Goal: Task Accomplishment & Management: Manage account settings

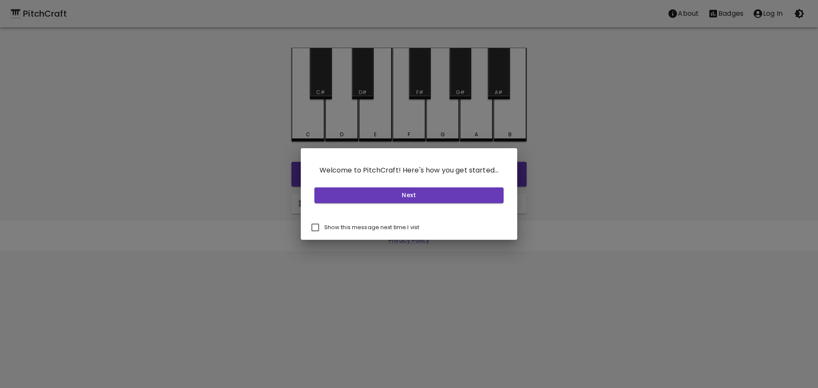
click at [317, 227] on input "Show this message next time I vist" at bounding box center [315, 227] width 18 height 18
checkbox input "true"
click at [380, 196] on button "Next" at bounding box center [409, 195] width 190 height 16
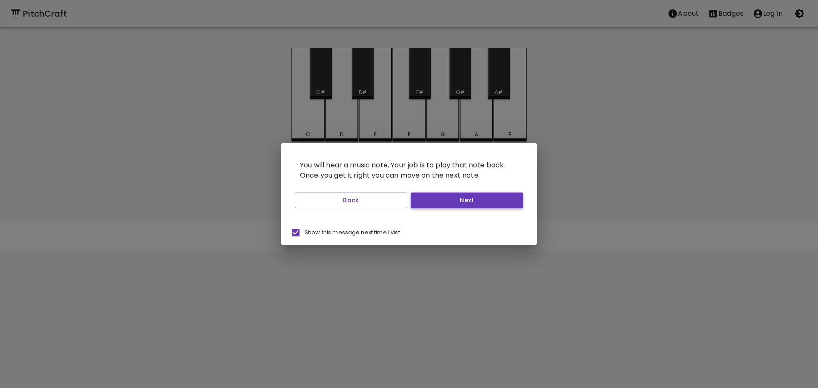
click at [437, 207] on button "Next" at bounding box center [467, 200] width 112 height 16
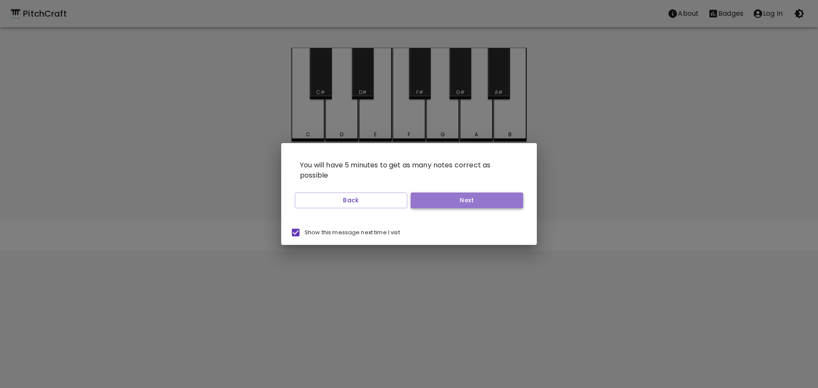
click at [435, 201] on button "Next" at bounding box center [467, 200] width 112 height 16
click at [432, 204] on button "Next" at bounding box center [467, 200] width 112 height 16
click at [430, 205] on button "Start Playing" at bounding box center [467, 200] width 112 height 16
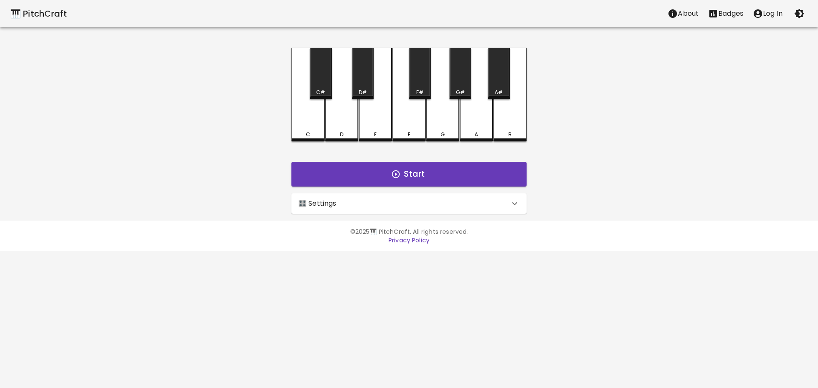
click at [207, 187] on div "🎹 PitchCraft About Badges Log In C C# D D# E F F# G G# A A# B Start 🎛️ Settings…" at bounding box center [409, 107] width 818 height 214
click at [770, 16] on p "Log In" at bounding box center [773, 14] width 20 height 10
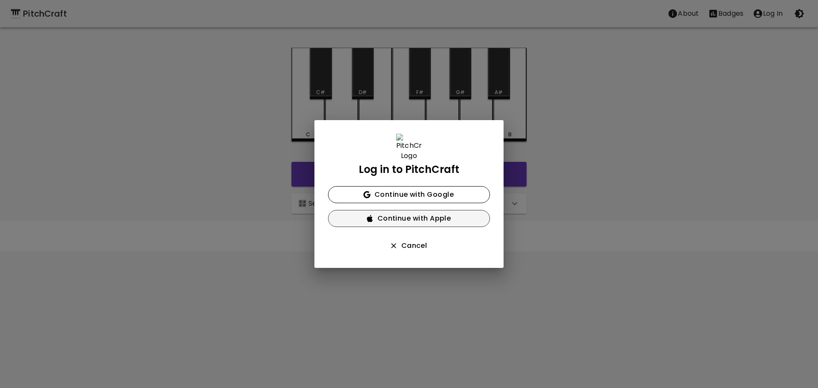
click at [418, 213] on button "Continue with Apple" at bounding box center [409, 218] width 162 height 17
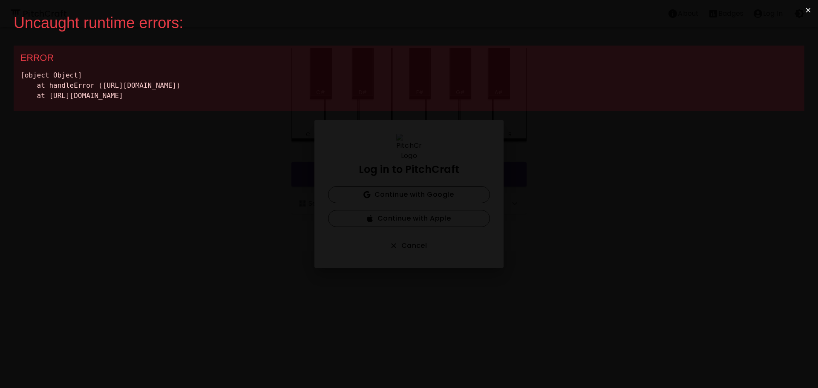
click at [810, 6] on button "×" at bounding box center [808, 10] width 20 height 20
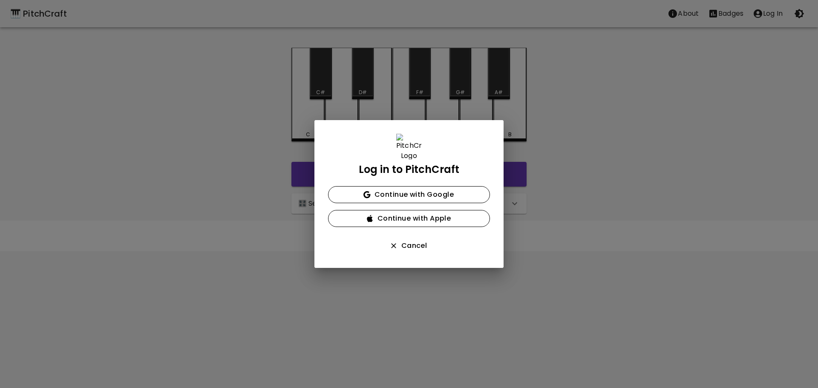
click at [568, 164] on div "Log in to PitchCraft Continue with Google Continue with Apple Cancel" at bounding box center [409, 194] width 818 height 388
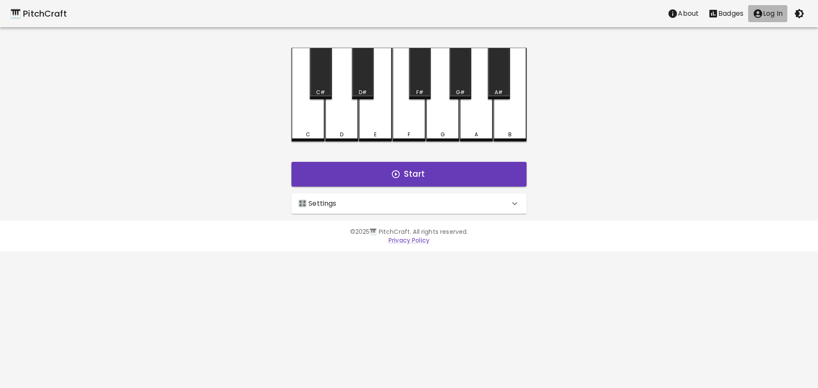
click at [776, 16] on p "Log In" at bounding box center [773, 14] width 20 height 10
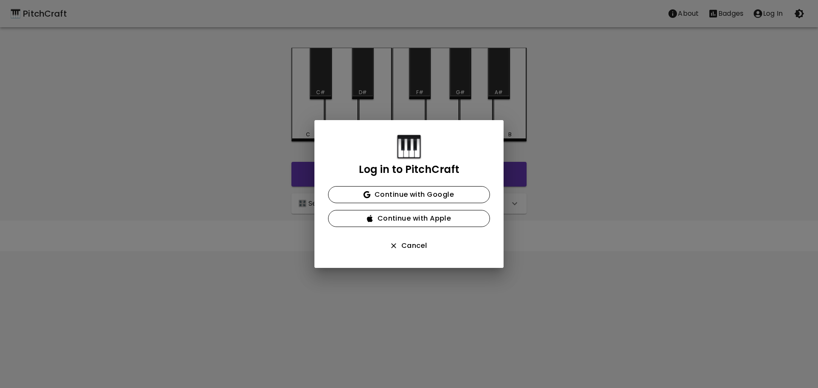
click at [391, 229] on div "Log in to PitchCraft Continue with Google Continue with Apple Cancel" at bounding box center [408, 194] width 189 height 148
click at [383, 225] on button "Continue with Apple" at bounding box center [409, 218] width 162 height 17
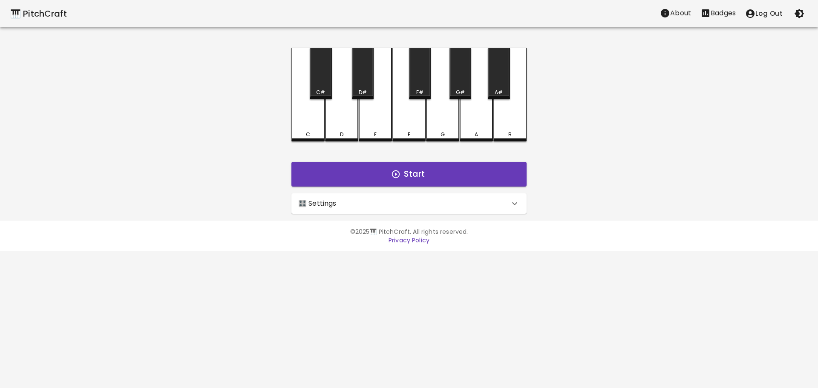
click at [744, 111] on div "🎹 PitchCraft About Badges Log Out C C# D D# E F F# G G# A A# B Start 🎛️ Setting…" at bounding box center [409, 107] width 818 height 214
click at [704, 15] on icon "Stats" at bounding box center [705, 13] width 10 height 10
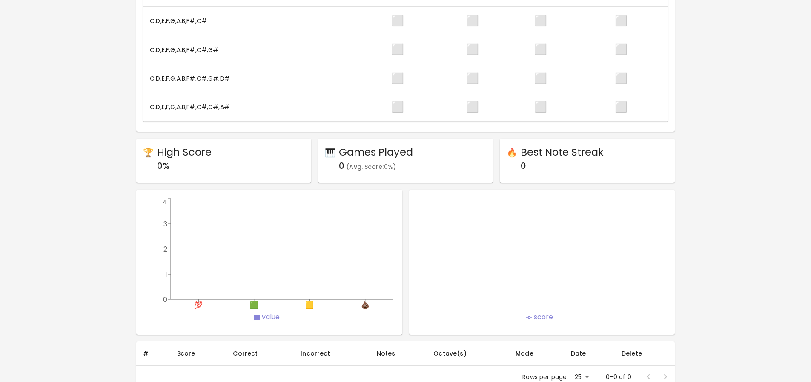
scroll to position [409, 0]
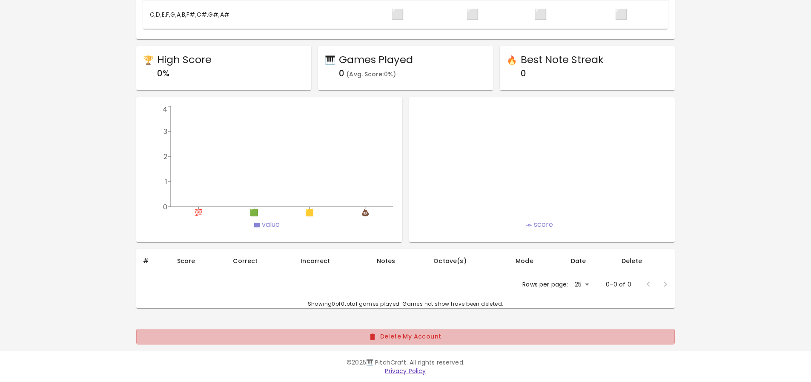
drag, startPoint x: 407, startPoint y: 339, endPoint x: 439, endPoint y: 47, distance: 293.0
click at [408, 338] on button "Delete My Account" at bounding box center [405, 336] width 539 height 16
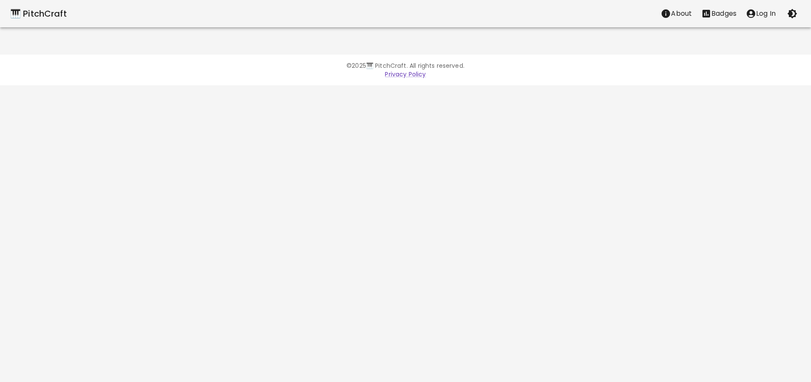
scroll to position [0, 0]
click at [57, 9] on div "🎹 PitchCraft" at bounding box center [38, 14] width 57 height 14
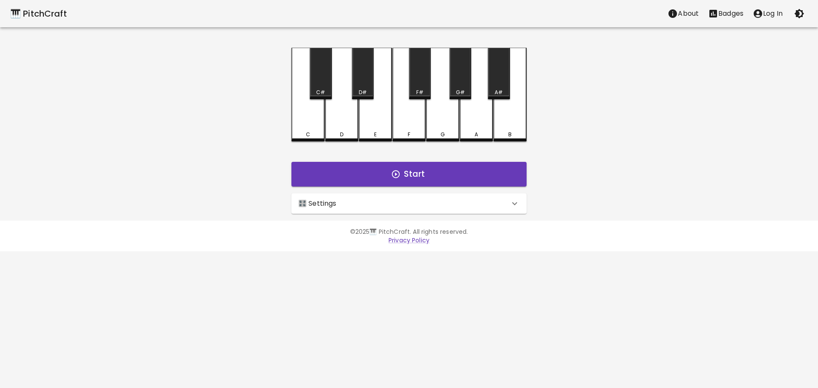
click at [758, 14] on icon "account of current user" at bounding box center [757, 13] width 9 height 9
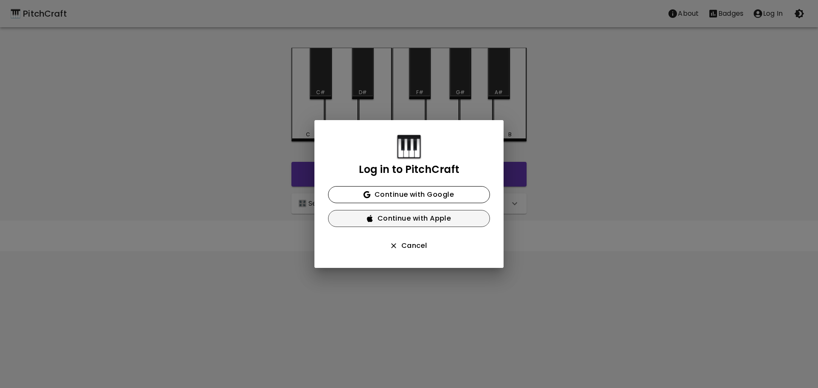
click at [411, 218] on button "Continue with Apple" at bounding box center [409, 218] width 162 height 17
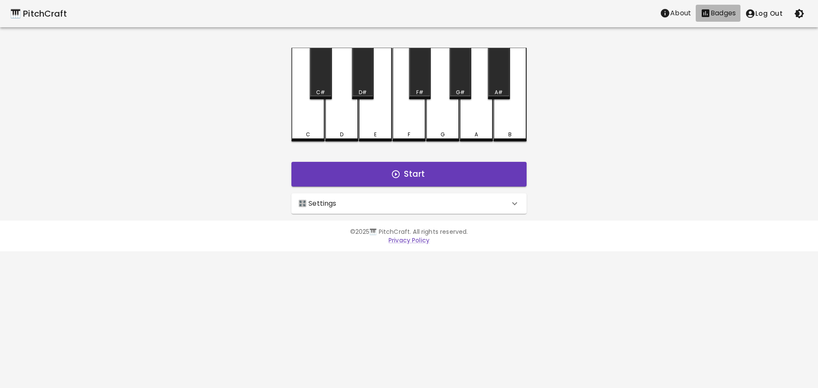
click at [715, 12] on p "Badges" at bounding box center [722, 13] width 25 height 10
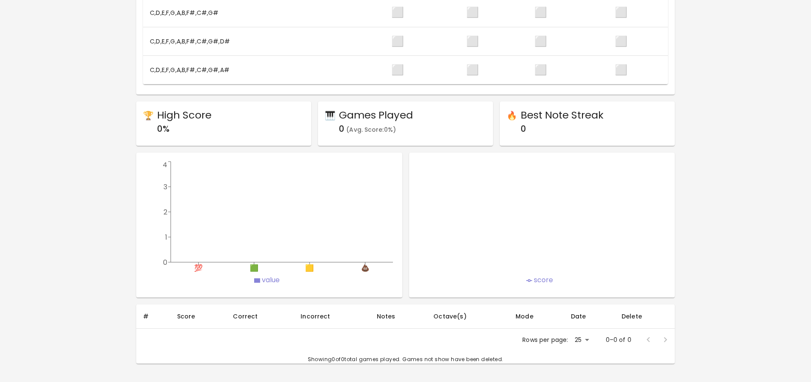
scroll to position [409, 0]
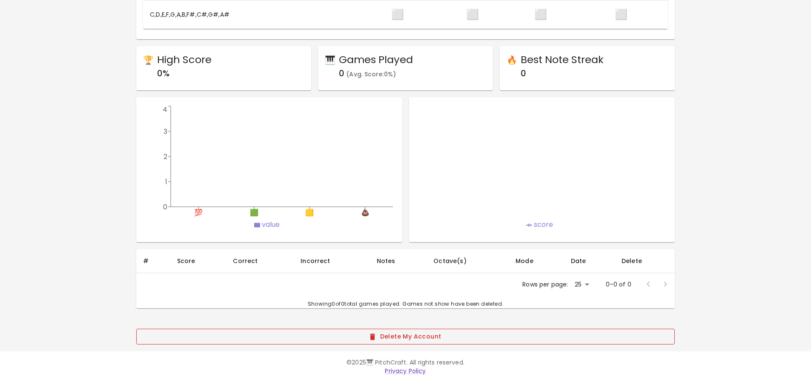
click at [390, 339] on button "Delete My Account" at bounding box center [405, 336] width 539 height 16
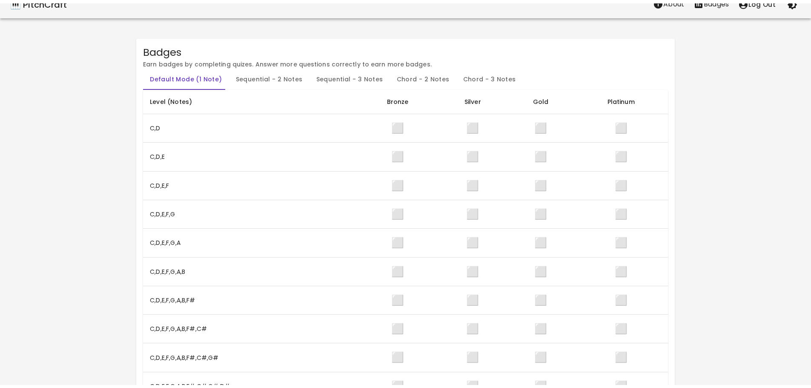
scroll to position [0, 0]
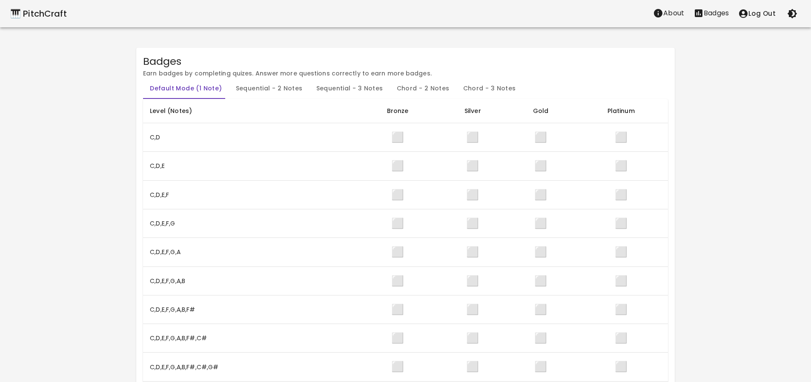
drag, startPoint x: 37, startPoint y: 13, endPoint x: 36, endPoint y: 23, distance: 9.4
click at [37, 13] on div "🎹 PitchCraft" at bounding box center [38, 14] width 57 height 14
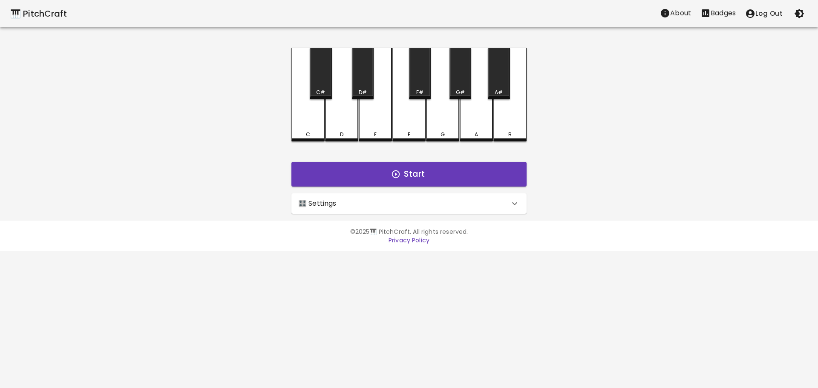
drag, startPoint x: 336, startPoint y: 328, endPoint x: 368, endPoint y: 237, distance: 96.5
click at [336, 251] on html "🎹 PitchCraft About Badges Log Out C C# D D# E F F# G G# A A# B Start 🎛️ Setting…" at bounding box center [409, 125] width 818 height 251
click at [366, 210] on div "🎛️ Settings" at bounding box center [408, 203] width 235 height 20
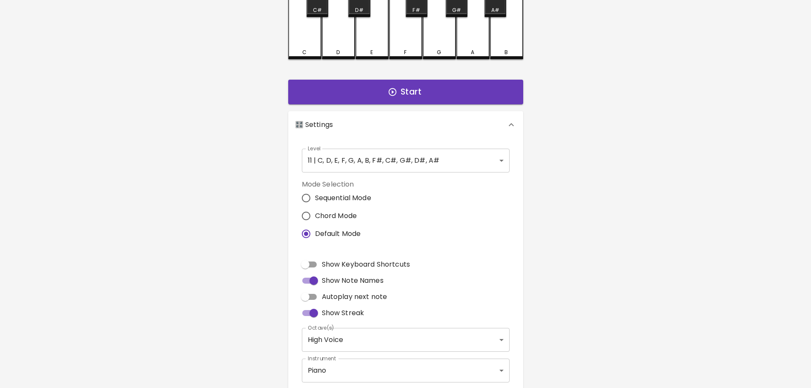
scroll to position [85, 0]
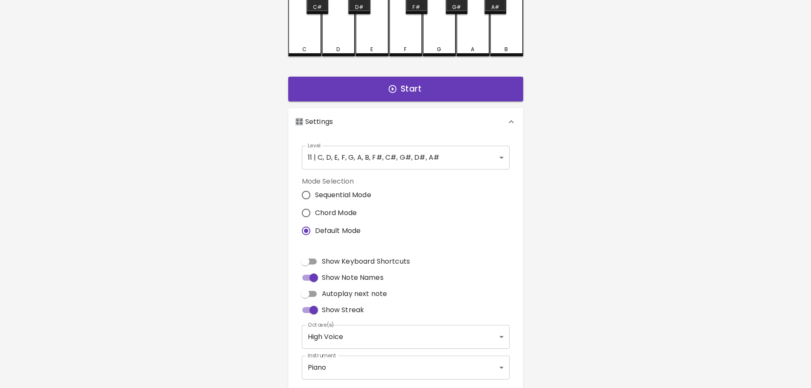
click at [345, 147] on body "🎹 PitchCraft About Badges Log Out C C# D D# E F F# G G# A A# B Start 🎛️ Setting…" at bounding box center [405, 173] width 811 height 516
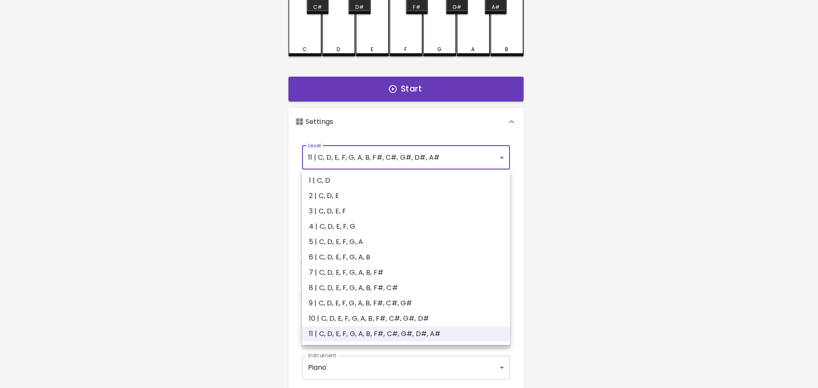
click at [321, 184] on li "1 | C, D" at bounding box center [406, 180] width 208 height 15
type input "1"
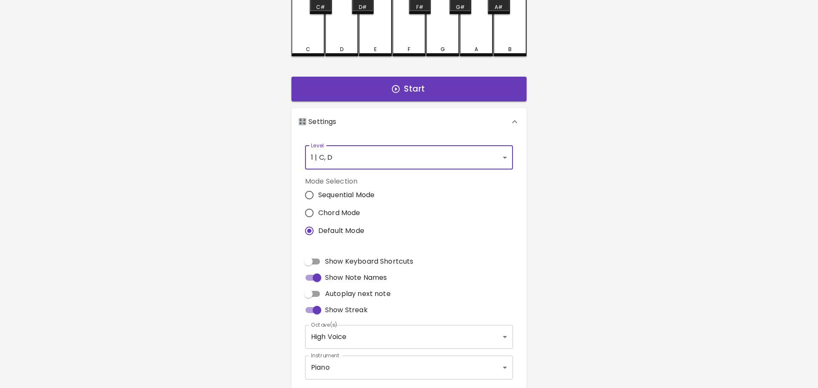
click at [338, 152] on body "🎹 PitchCraft About Badges Log Out C C# D D# E F F# G G# A A# B Start 🎛️ Setting…" at bounding box center [409, 173] width 818 height 516
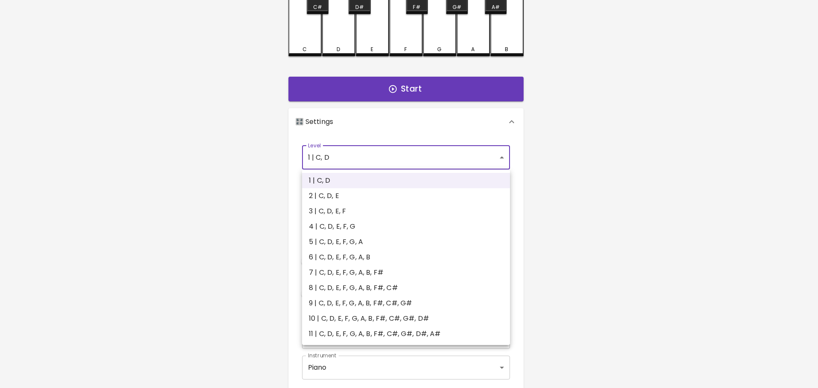
click at [256, 231] on div at bounding box center [409, 194] width 818 height 388
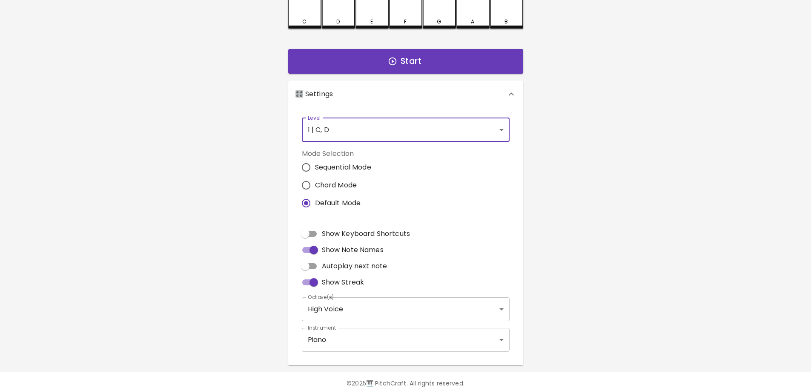
scroll to position [128, 0]
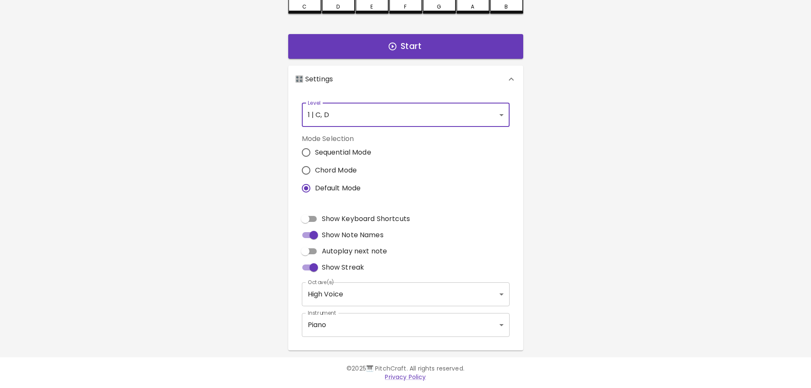
click at [312, 328] on body "🎹 PitchCraft About Badges Log Out C C# D D# E F F# G G# A A# B Start 🎛️ Setting…" at bounding box center [405, 130] width 811 height 516
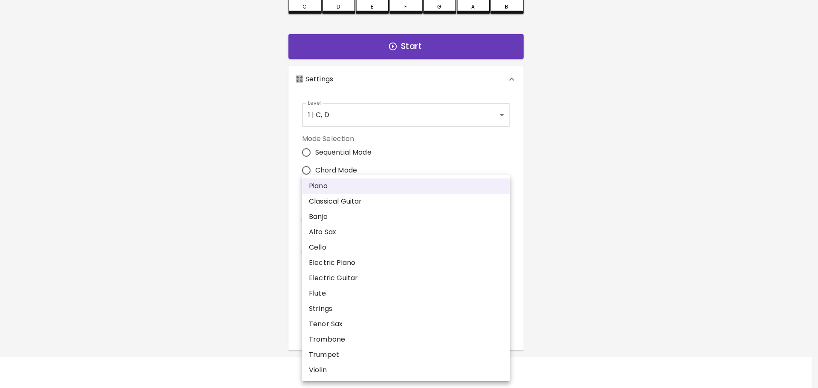
click at [198, 242] on div at bounding box center [409, 194] width 818 height 388
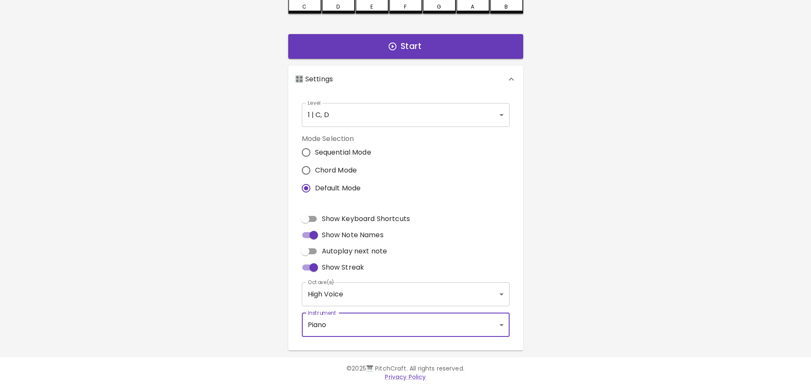
scroll to position [0, 0]
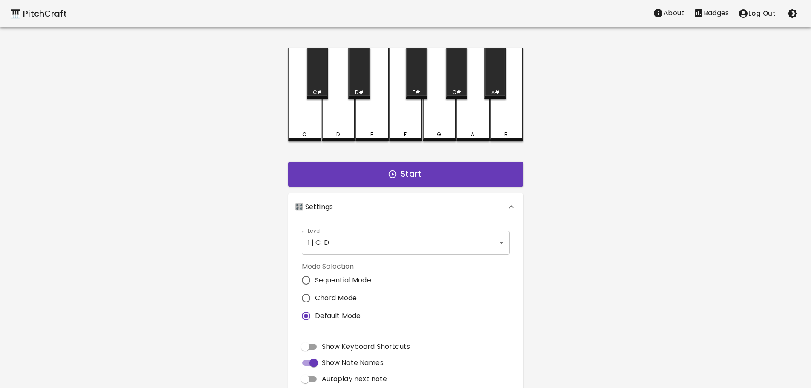
click at [309, 124] on div "C" at bounding box center [304, 95] width 33 height 94
click at [192, 161] on div "🎹 PitchCraft About Badges Log Out C C# D D# E F F# G G# A A# B Start 🎛️ Setting…" at bounding box center [405, 239] width 811 height 478
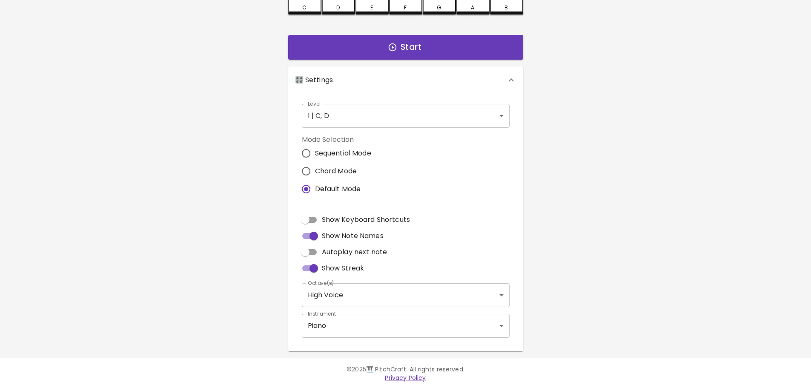
scroll to position [128, 0]
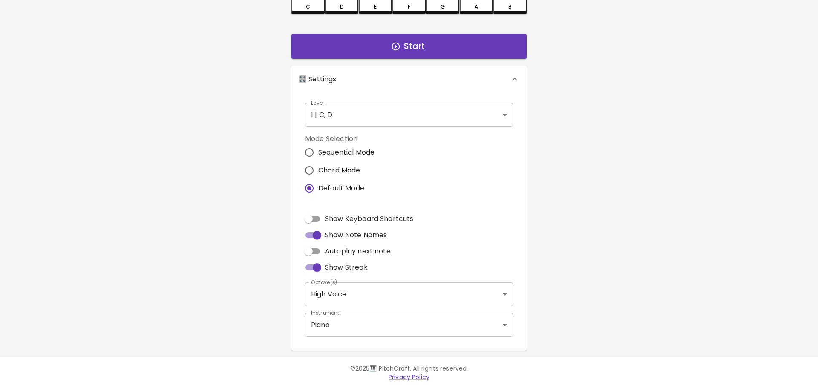
click at [348, 322] on body "🎹 PitchCraft About Badges Log Out C C# D D# E F F# G G# A A# B Start 🎛️ Setting…" at bounding box center [409, 130] width 818 height 516
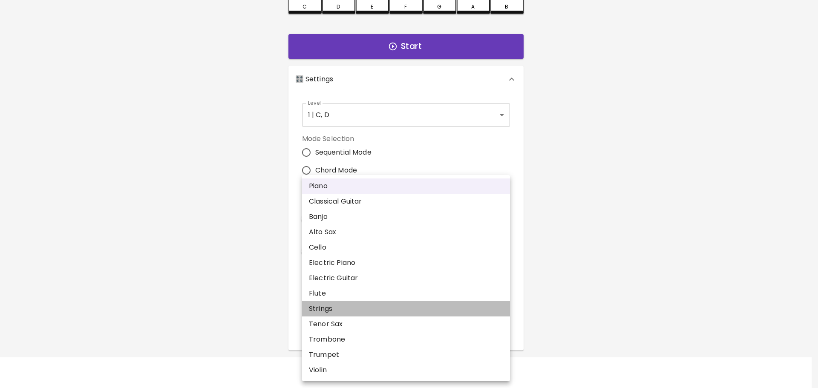
click at [358, 305] on li "Strings" at bounding box center [406, 308] width 208 height 15
type input "string_ensemble_1"
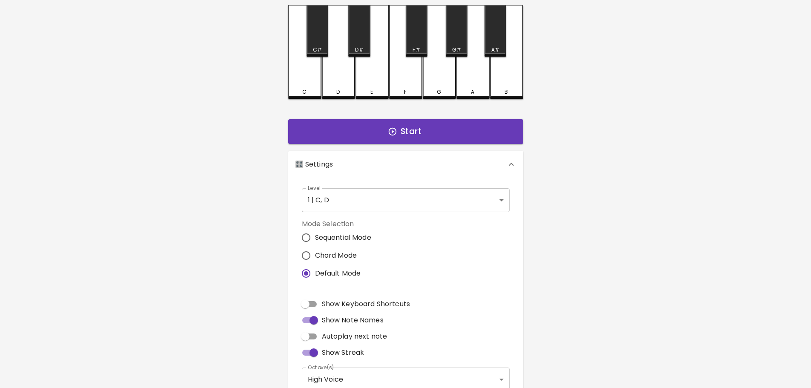
scroll to position [0, 0]
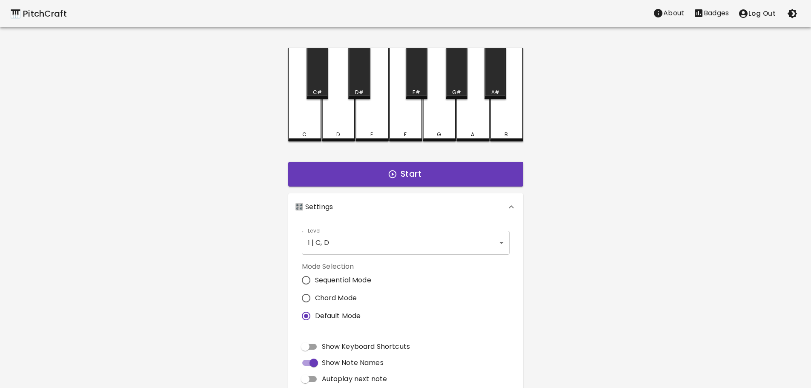
click at [616, 162] on div "🎹 PitchCraft About Badges Log Out C C# D D# E F F# G G# A A# B Start 🎛️ Setting…" at bounding box center [405, 239] width 811 height 478
click at [285, 150] on div "C C# D D# E F F# G G# A A# B Start 🎛️ Settings Level 1 | C, D 1 Level Mode Sele…" at bounding box center [406, 263] width 256 height 431
click at [150, 273] on div "🎹 PitchCraft About Badges Log Out C C# D D# E F F# G G# A A# B Start 🎛️ Setting…" at bounding box center [405, 239] width 811 height 478
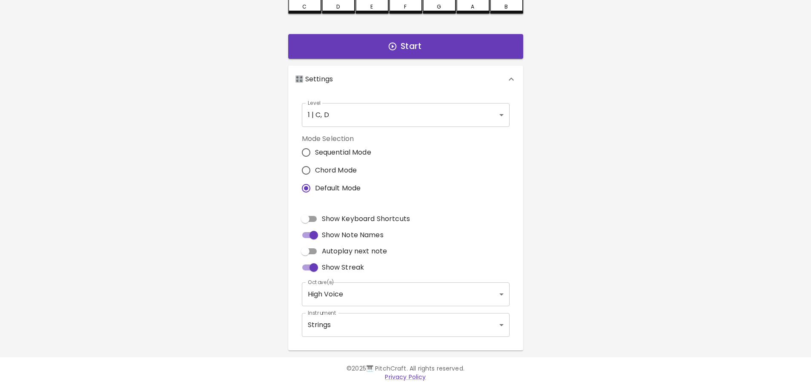
scroll to position [43, 0]
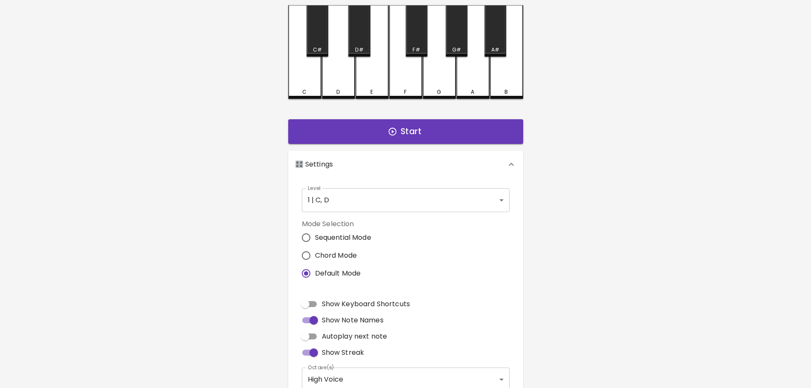
click at [347, 198] on body "🎹 PitchCraft About Badges Log Out C C# D D# E F F# G G# A A# B Start 🎛️ Setting…" at bounding box center [405, 215] width 811 height 516
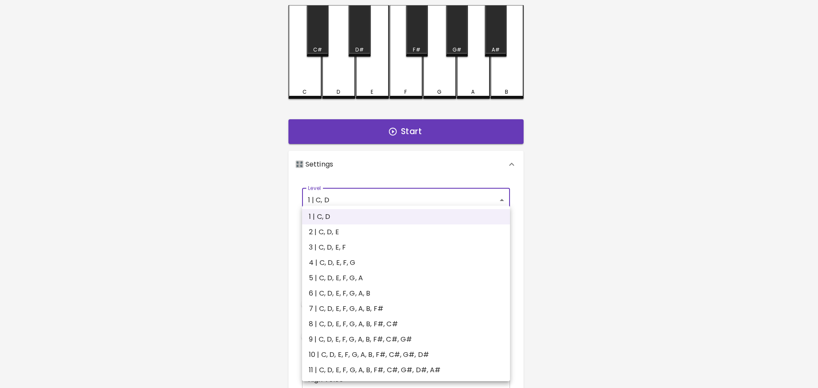
click at [586, 176] on div at bounding box center [409, 194] width 818 height 388
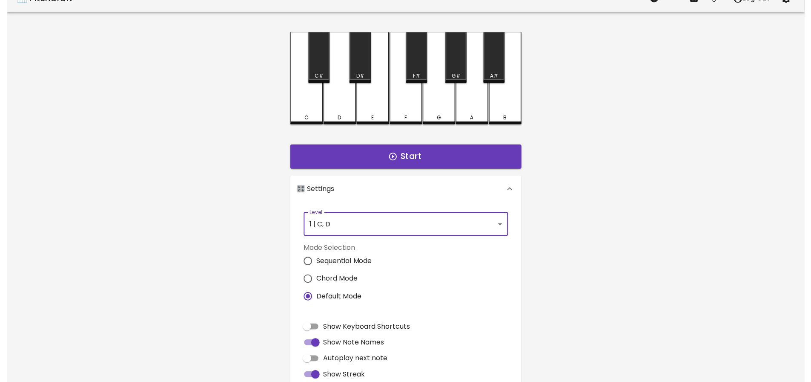
scroll to position [0, 0]
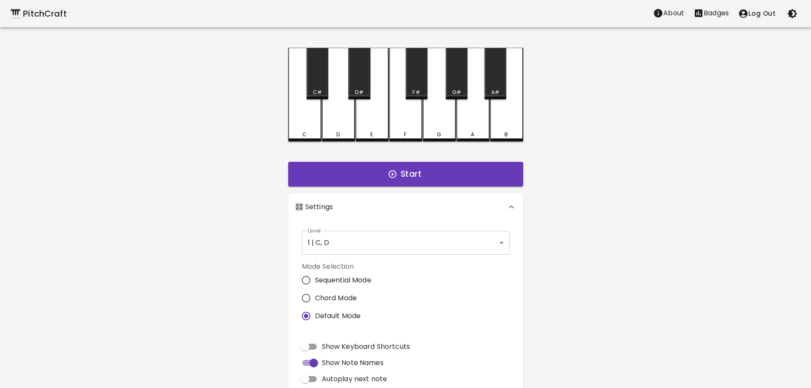
click at [218, 185] on div "🎹 PitchCraft About Badges Log Out C C# D D# E F F# G G# A A# B Start 🎛️ Setting…" at bounding box center [405, 239] width 811 height 478
click at [147, 232] on div "🎹 PitchCraft About Badges Log Out C C# D D# E F F# G G# A A# B Start 🎛️ Setting…" at bounding box center [405, 239] width 811 height 478
click at [559, 86] on div "🎹 PitchCraft About Badges Log Out C C# D D# E F F# G G# A A# B Start 🎛️ Setting…" at bounding box center [405, 239] width 811 height 478
drag, startPoint x: 729, startPoint y: 11, endPoint x: 706, endPoint y: 26, distance: 27.0
click at [729, 11] on p "Badges" at bounding box center [716, 13] width 25 height 10
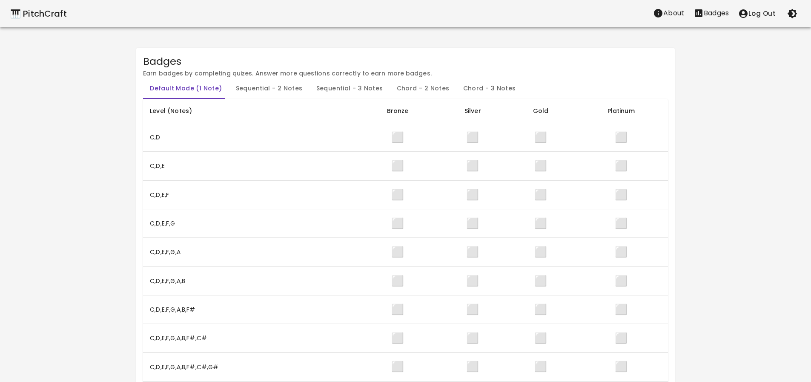
click at [761, 12] on button "Log Out" at bounding box center [757, 14] width 47 height 18
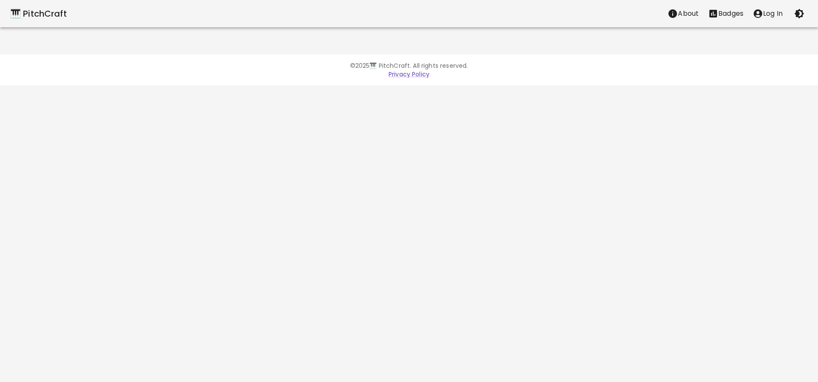
click at [759, 11] on icon "account of current user" at bounding box center [757, 13] width 9 height 9
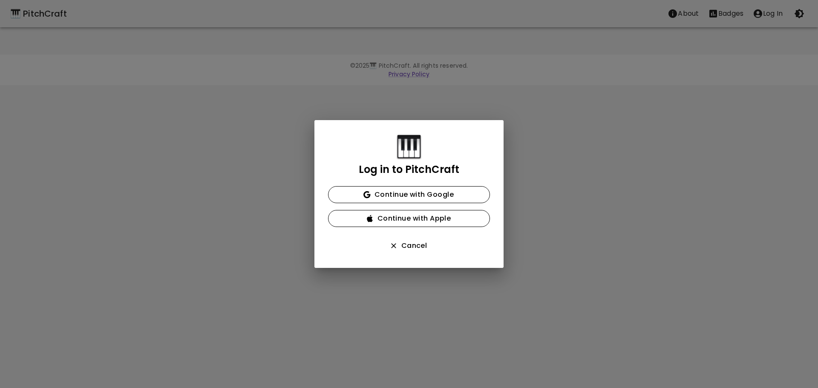
click at [430, 100] on div "Log in to PitchCraft Continue with Google Continue with Apple Cancel" at bounding box center [409, 194] width 818 height 388
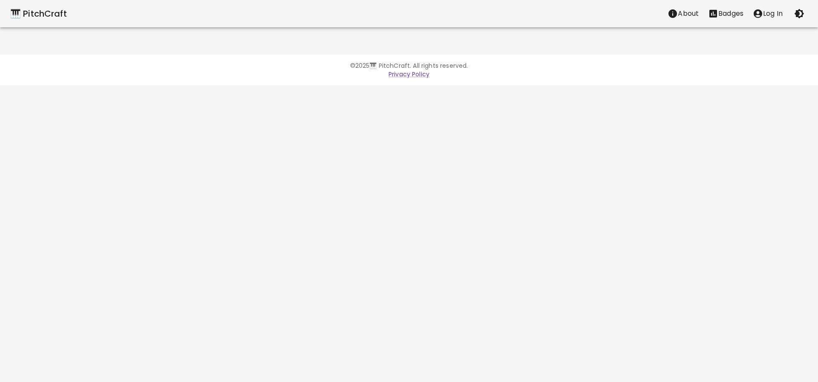
click at [33, 14] on div "🎹 PitchCraft" at bounding box center [38, 14] width 57 height 14
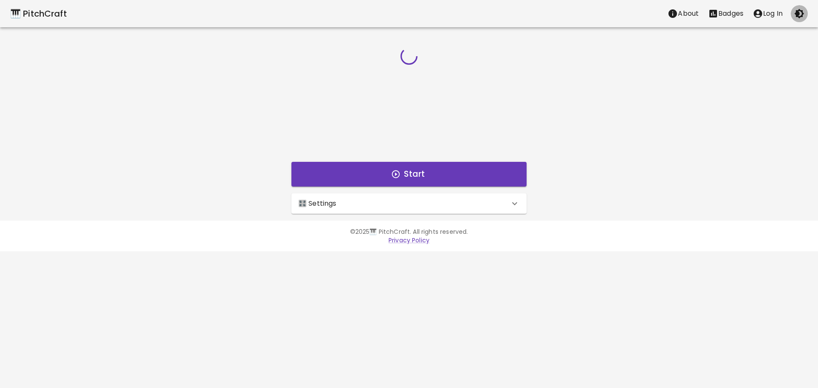
click at [800, 11] on icon "button" at bounding box center [799, 14] width 10 height 10
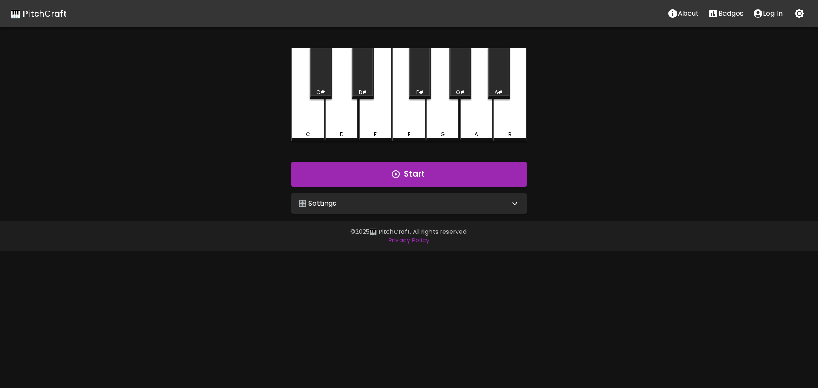
click at [678, 13] on p "About" at bounding box center [688, 14] width 21 height 10
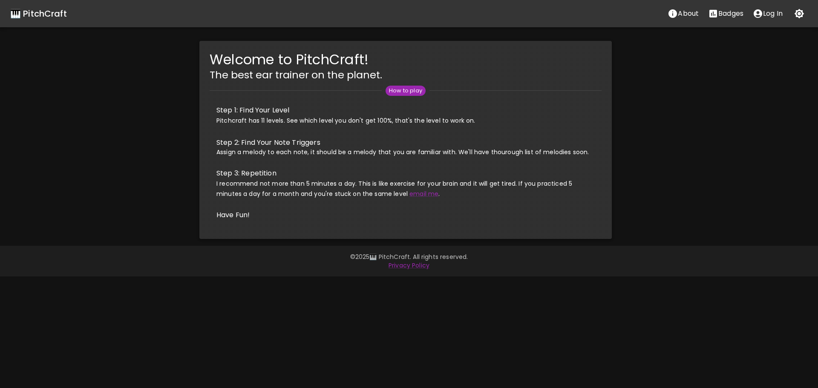
click at [678, 14] on p "About" at bounding box center [688, 14] width 21 height 10
click at [718, 12] on p "Badges" at bounding box center [730, 14] width 25 height 10
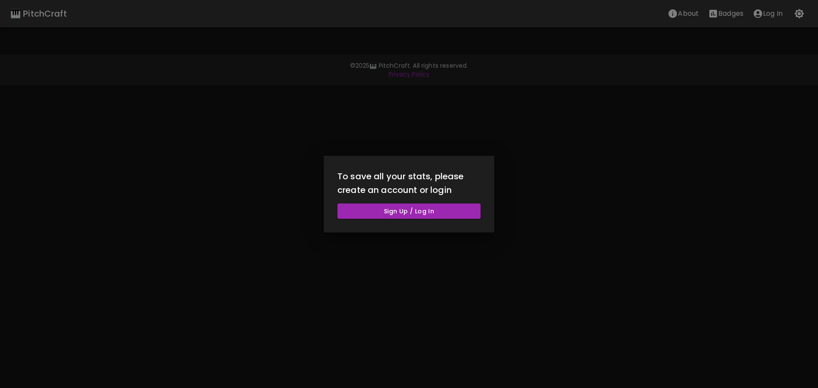
click at [434, 100] on div at bounding box center [409, 194] width 818 height 388
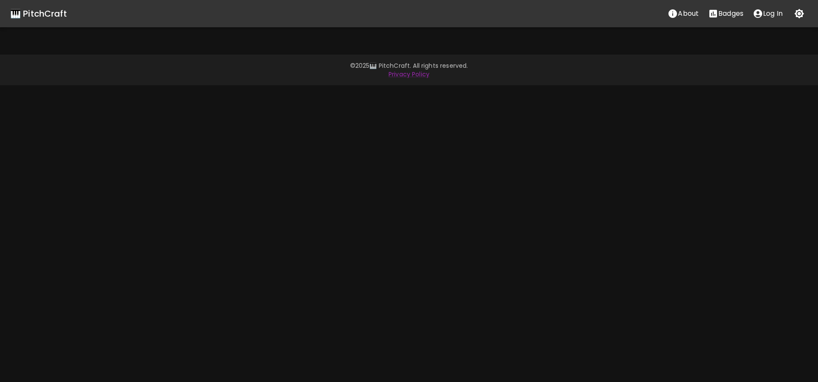
click at [710, 16] on icon "Stats" at bounding box center [713, 14] width 8 height 8
click at [714, 16] on icon "Stats" at bounding box center [713, 14] width 8 height 8
click at [57, 15] on div "🎹 PitchCraft" at bounding box center [38, 14] width 57 height 14
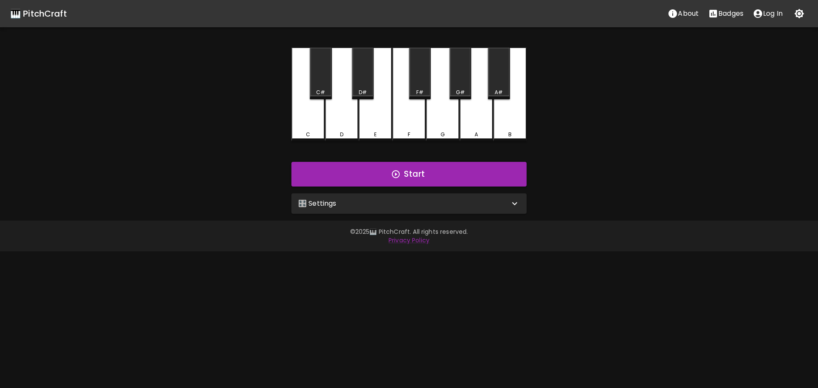
click at [722, 14] on p "Badges" at bounding box center [730, 14] width 25 height 10
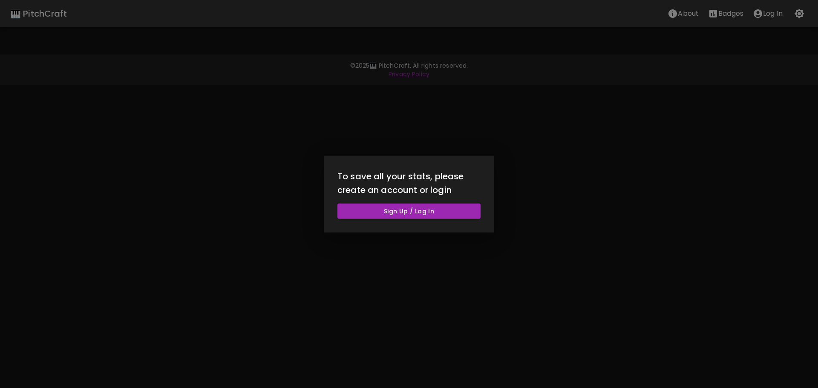
click at [356, 85] on div at bounding box center [409, 194] width 818 height 388
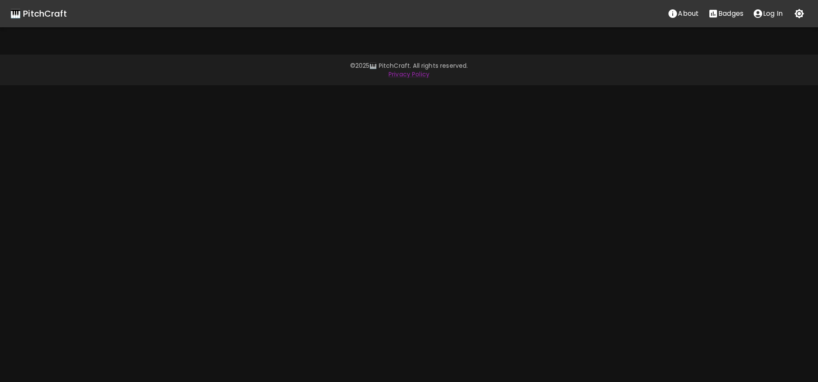
click at [39, 18] on div "🎹 PitchCraft" at bounding box center [38, 14] width 57 height 14
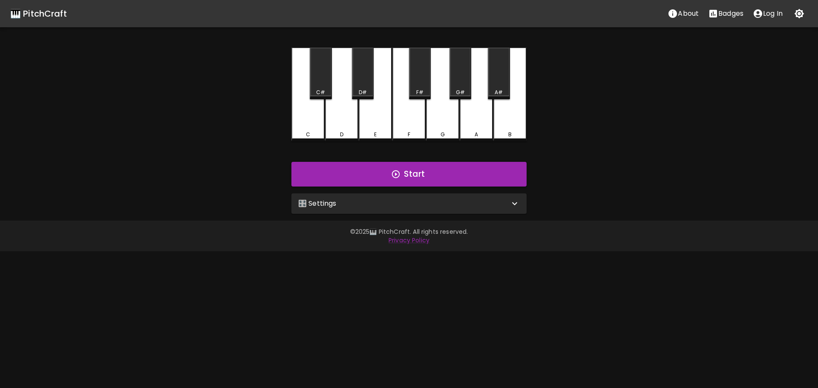
click at [767, 15] on p "Log In" at bounding box center [773, 14] width 20 height 10
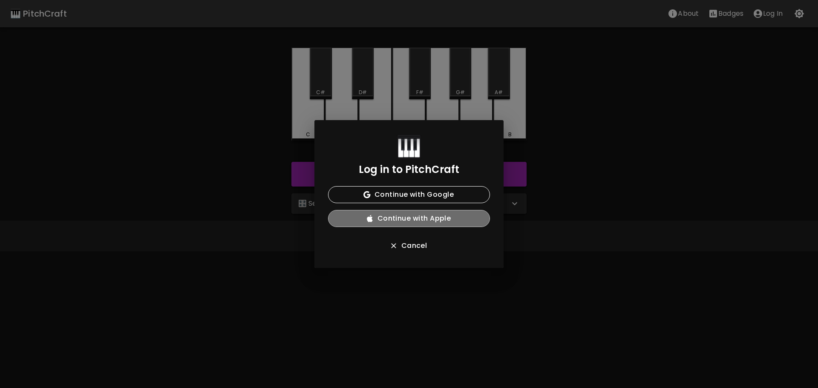
click at [418, 226] on button "Continue with Apple" at bounding box center [409, 218] width 162 height 17
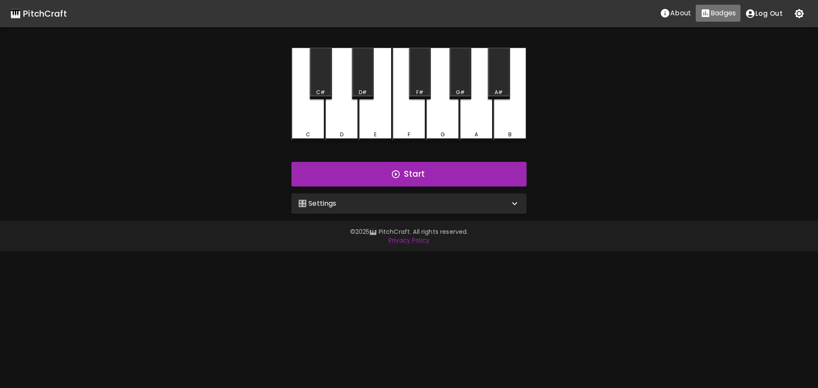
click at [712, 17] on p "Badges" at bounding box center [722, 13] width 25 height 10
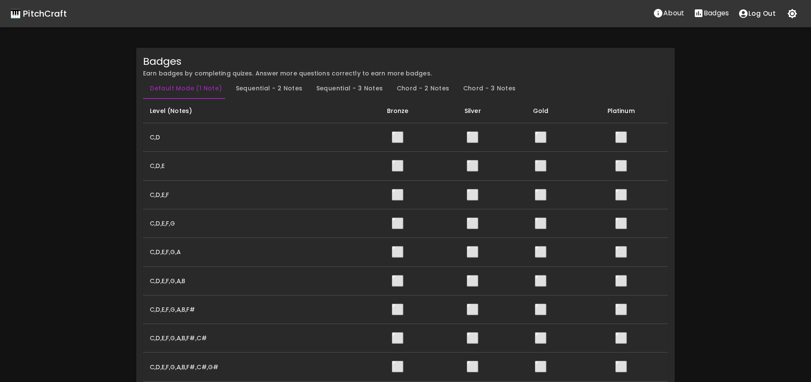
click at [394, 137] on span "⬜" at bounding box center [397, 137] width 13 height 14
